Goal: Information Seeking & Learning: Learn about a topic

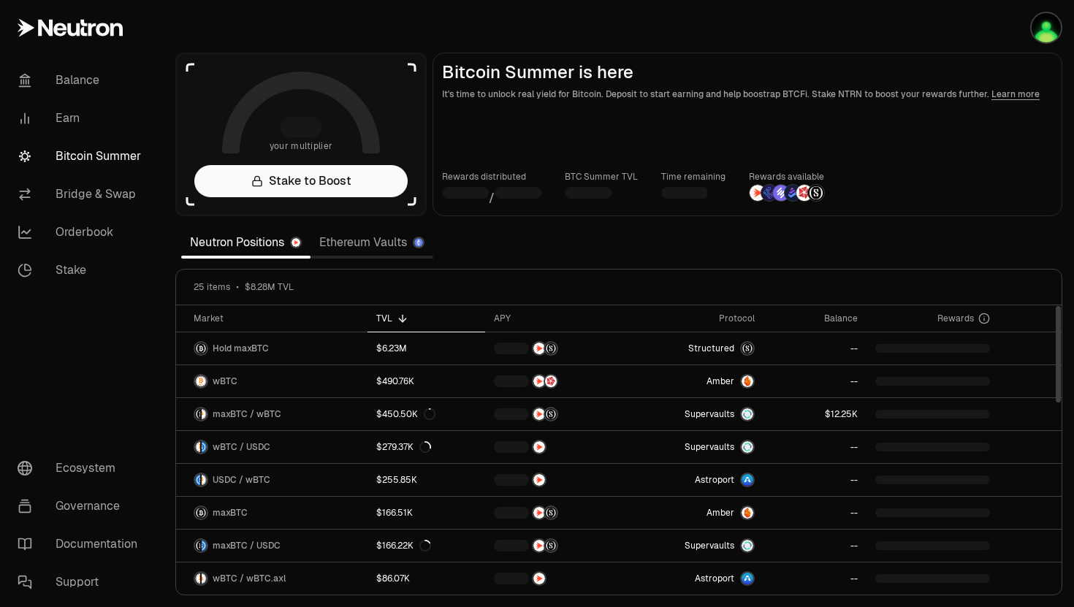
click at [380, 259] on div "Neutron Positions Ethereum Vaults" at bounding box center [307, 242] width 264 height 35
click at [375, 250] on link "Ethereum Vaults" at bounding box center [371, 242] width 123 height 29
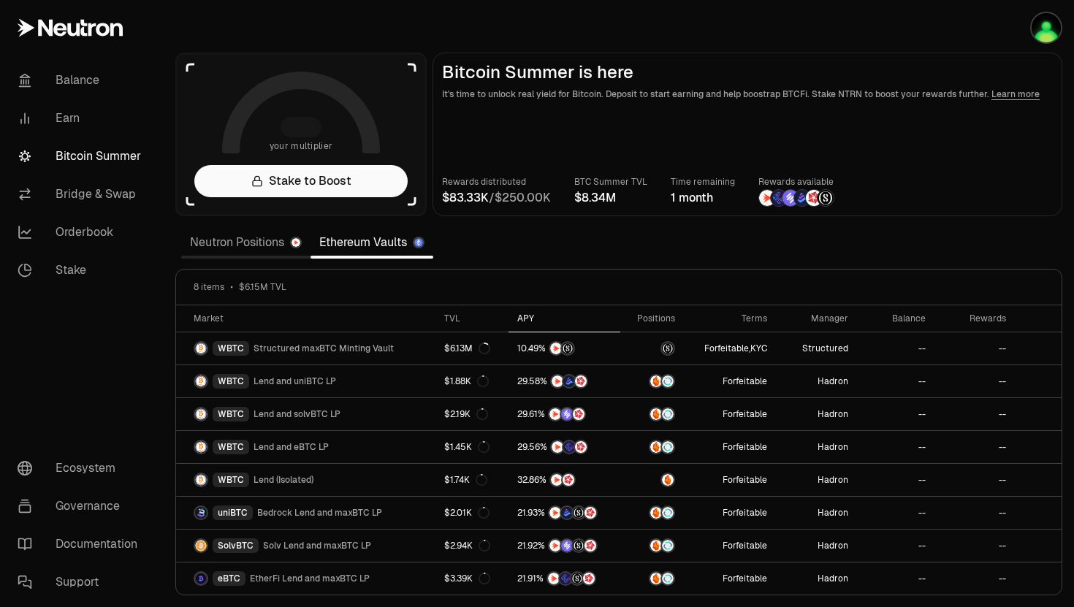
click at [530, 320] on div "APY" at bounding box center [564, 319] width 95 height 12
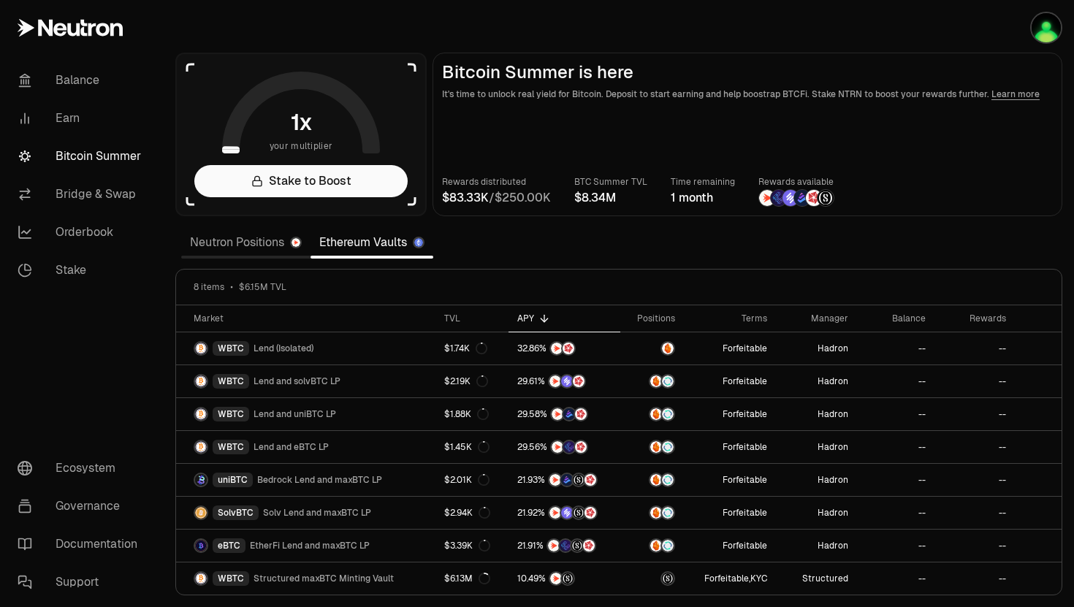
click at [530, 321] on div "APY" at bounding box center [564, 319] width 95 height 12
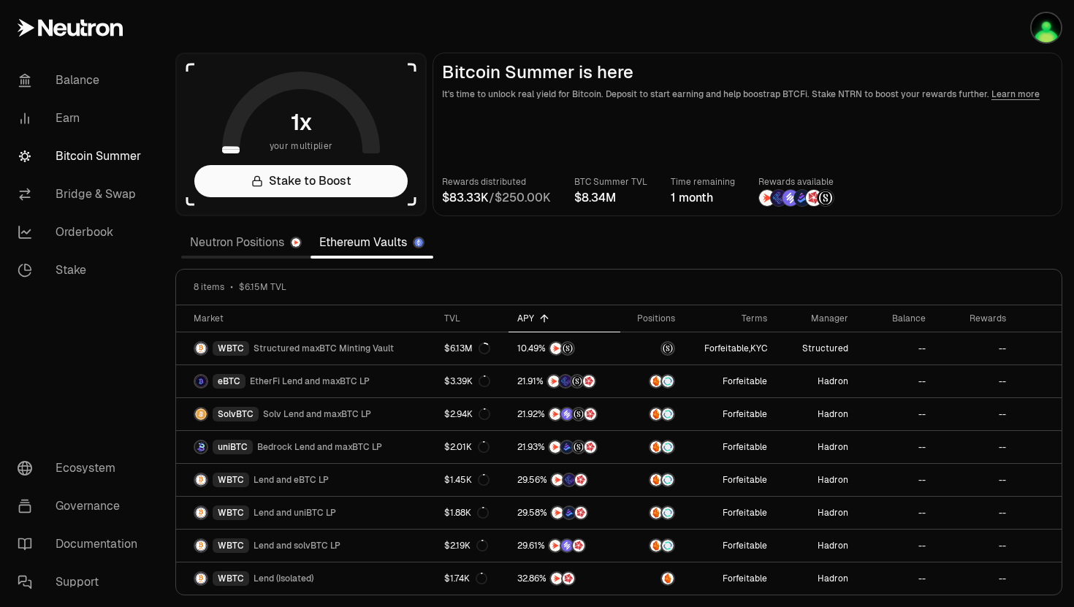
click at [257, 246] on link "Neutron Positions" at bounding box center [245, 242] width 129 height 29
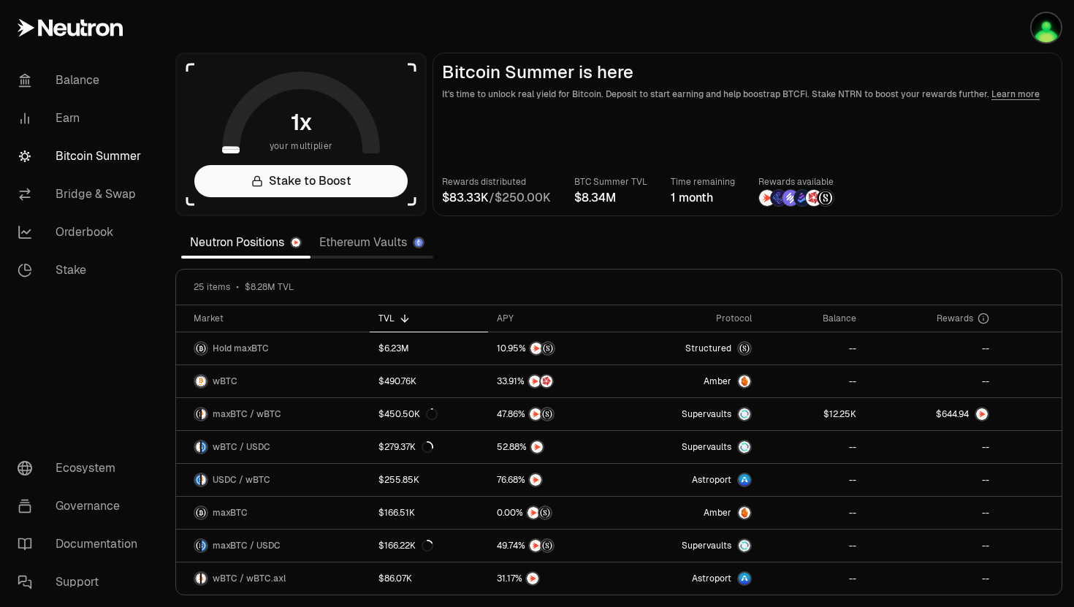
click at [898, 224] on section "your multiplier Stake to Boost Bitcoin Summer is here It's time to unlock real …" at bounding box center [619, 303] width 910 height 607
click at [66, 357] on nav "Balance Earn Bitcoin Summer Bridge & Swap Orderbook Stake Ecosystem Governance …" at bounding box center [82, 331] width 164 height 551
